Goal: Navigation & Orientation: Find specific page/section

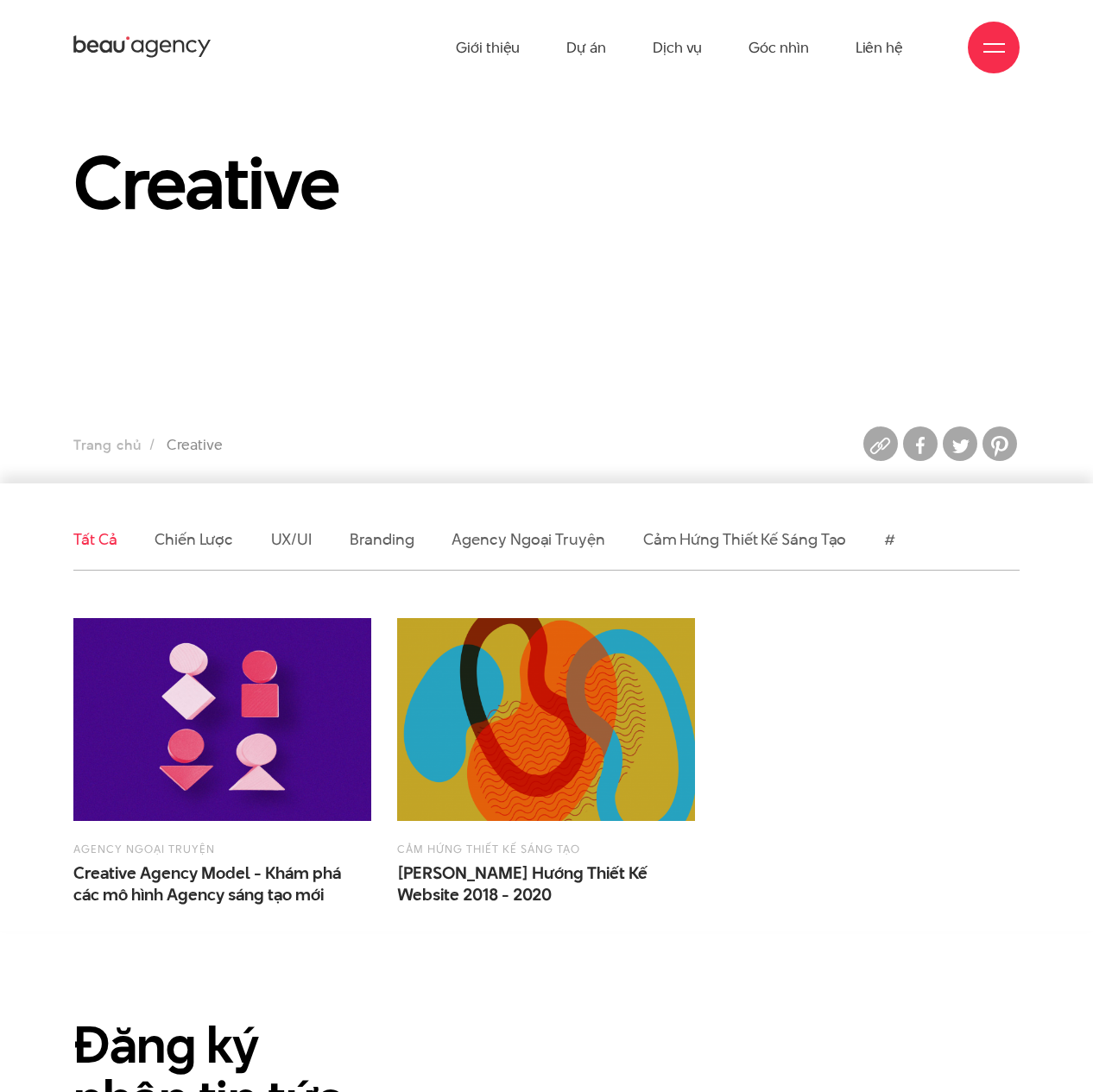
click at [106, 540] on link "Tất cả" at bounding box center [95, 538] width 43 height 21
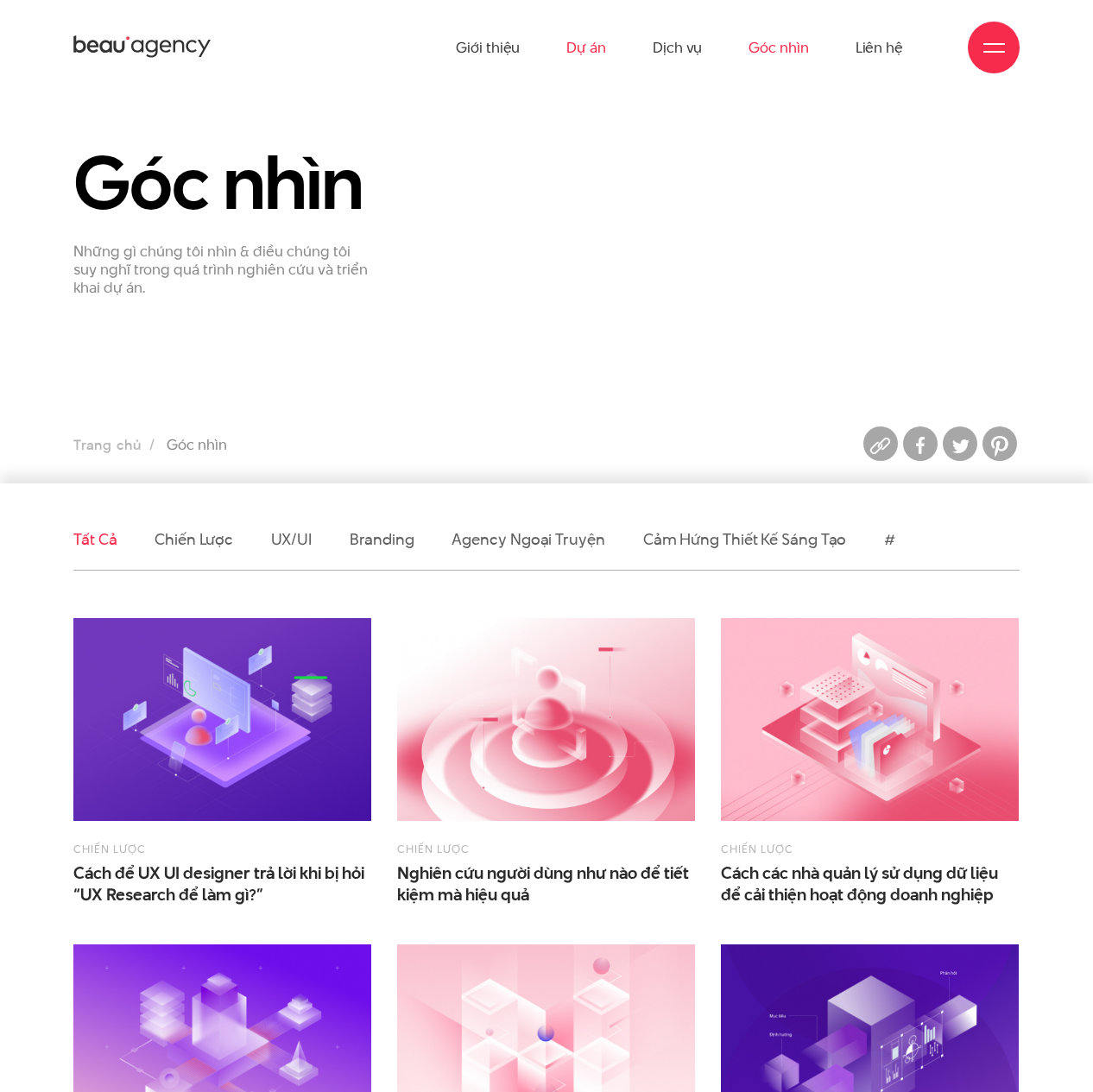
click at [583, 53] on link "Dự án" at bounding box center [586, 47] width 40 height 95
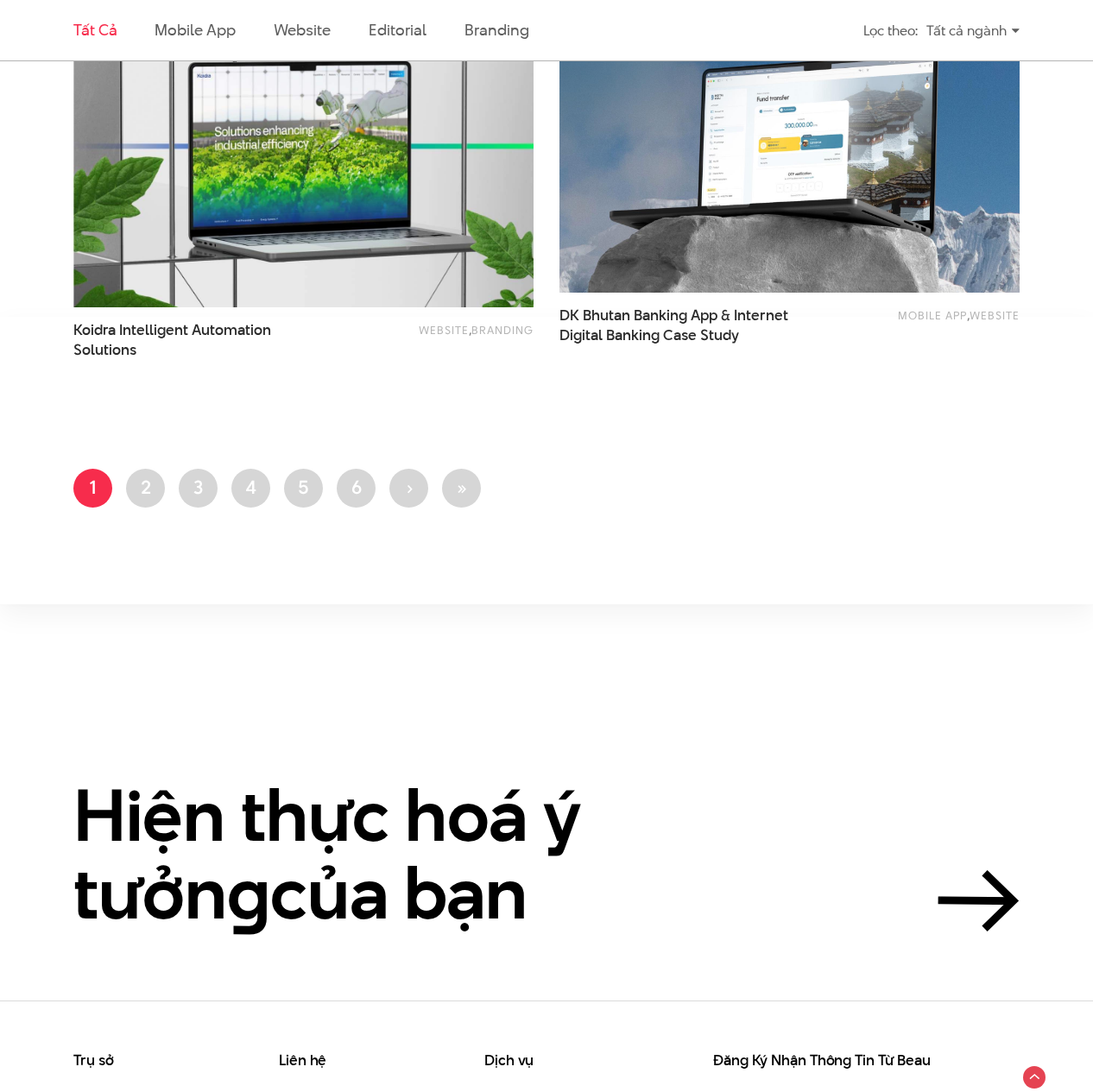
scroll to position [2762, 0]
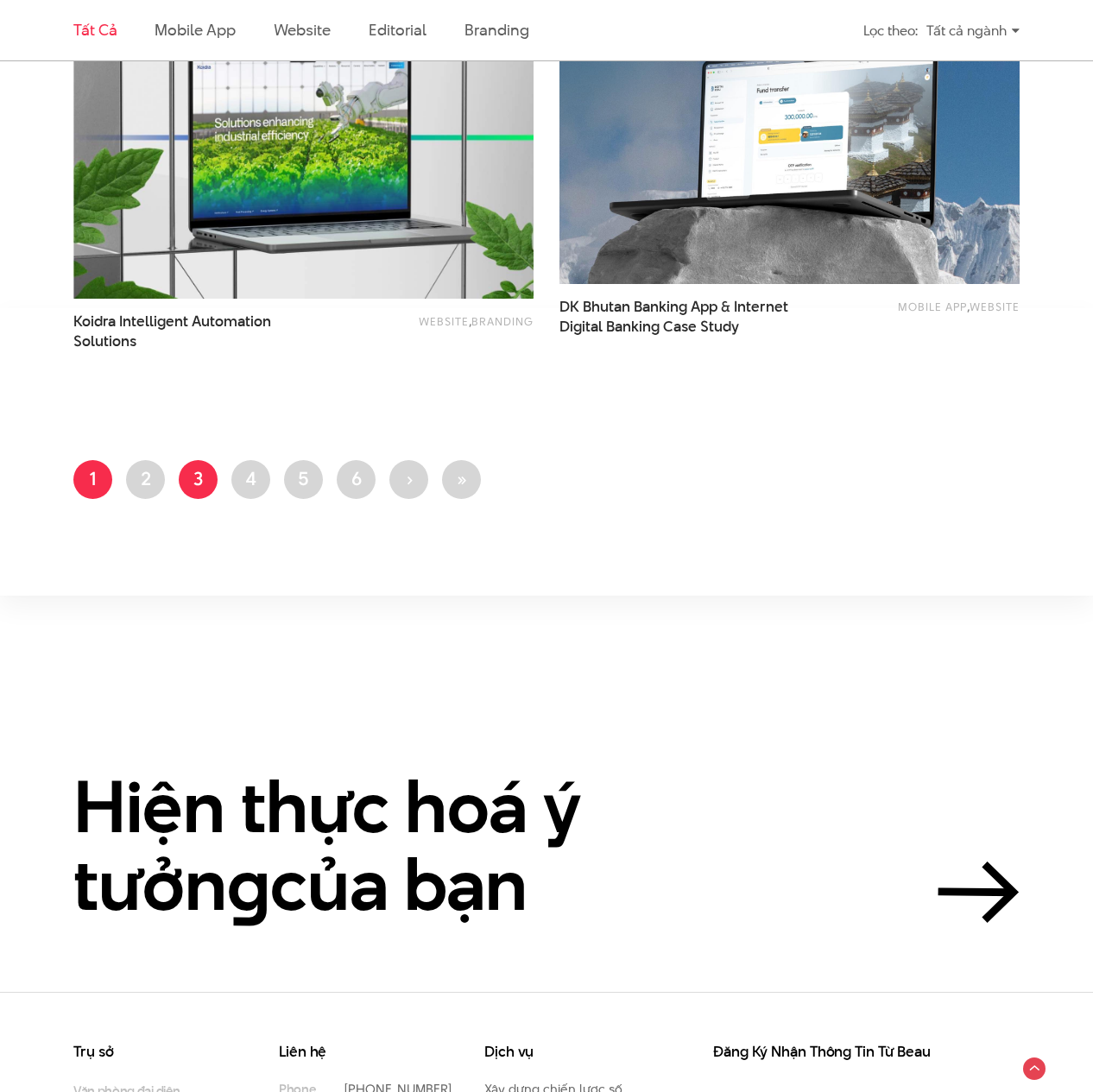
click at [208, 482] on link "Trang 3" at bounding box center [198, 479] width 39 height 39
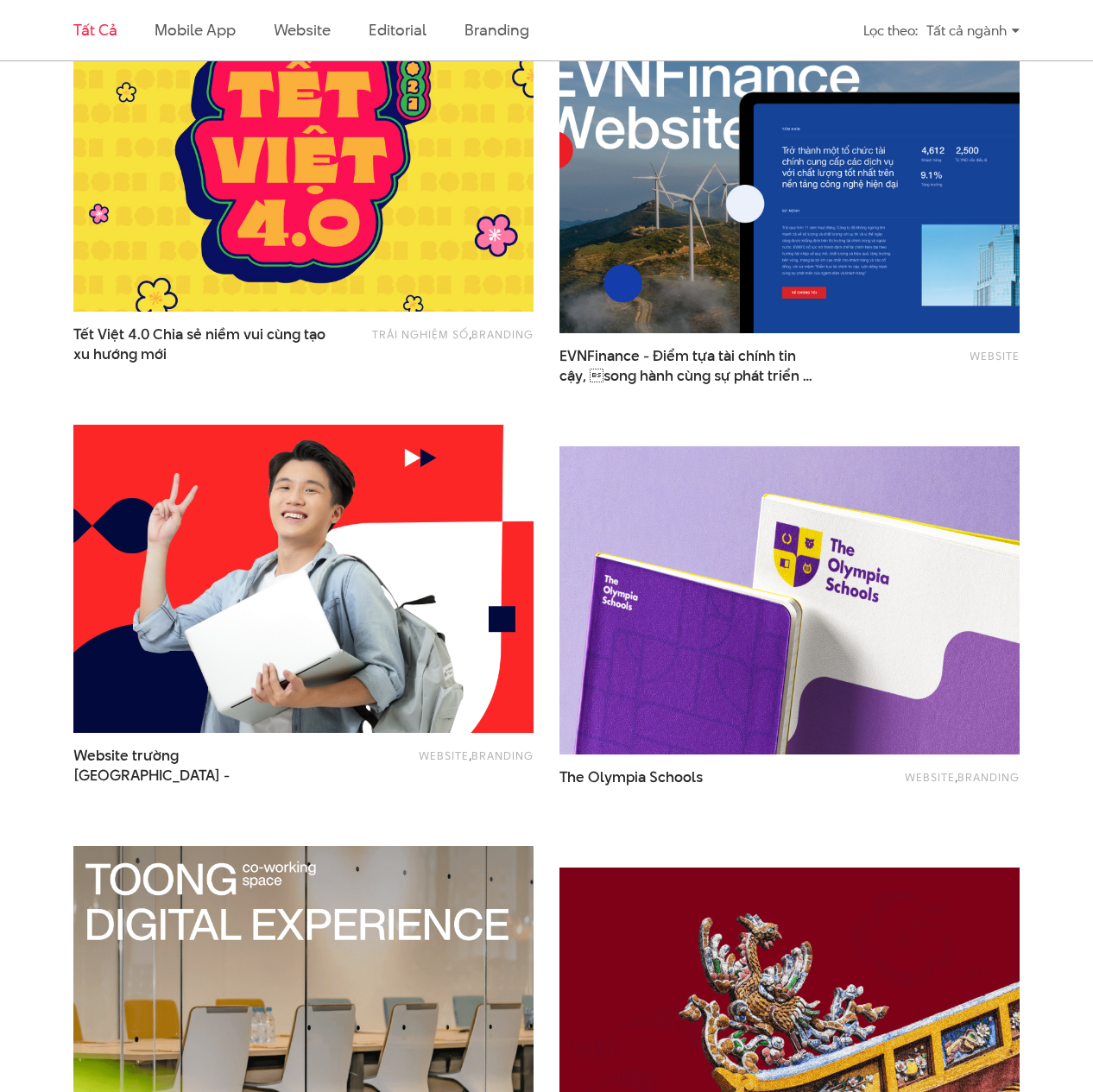
scroll to position [2503, 0]
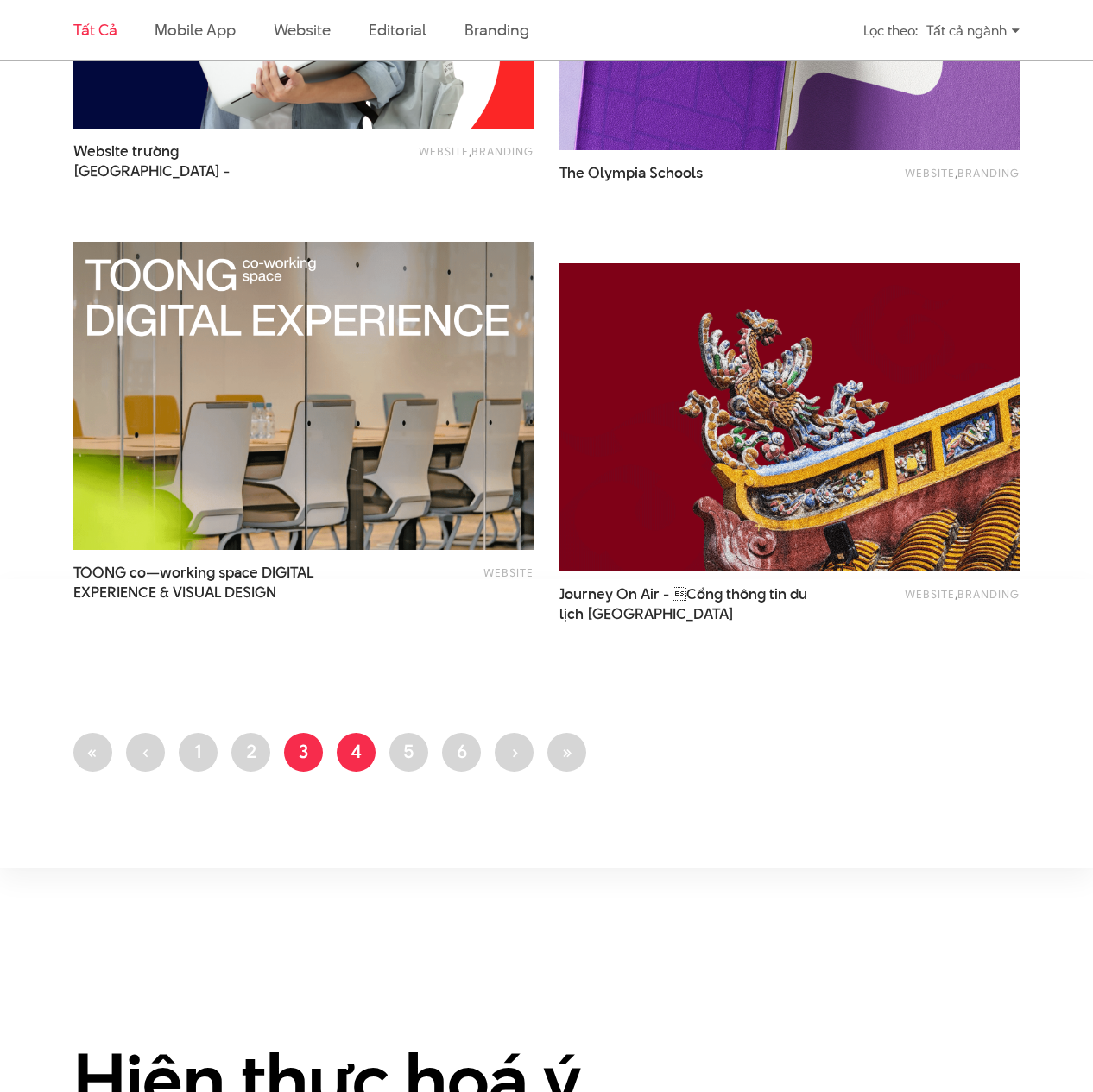
click at [363, 741] on link "Trang 4" at bounding box center [357, 752] width 39 height 39
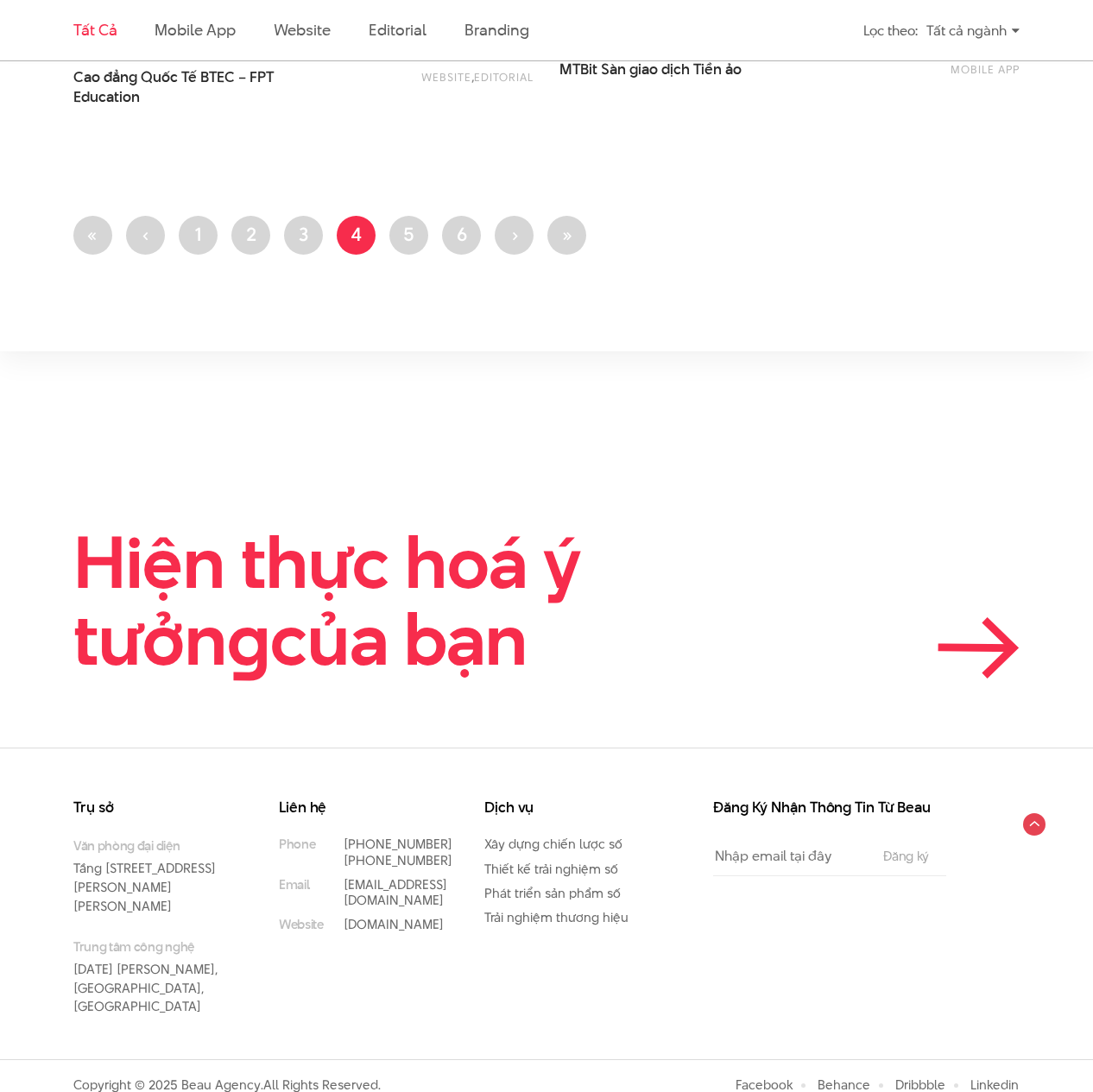
scroll to position [2654, 0]
